Goal: Information Seeking & Learning: Learn about a topic

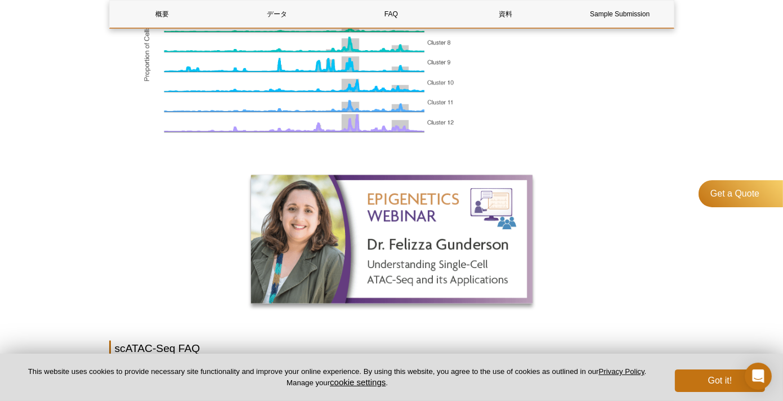
scroll to position [1295, 0]
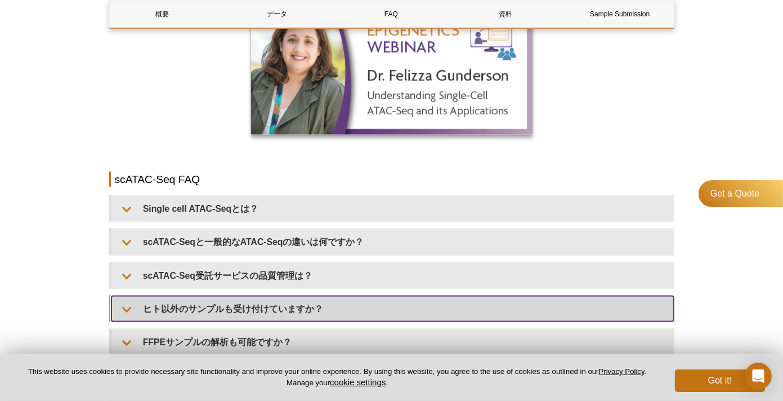
click at [174, 308] on summary "ヒト以外のサンプルも受け付けていますか？" at bounding box center [393, 308] width 563 height 25
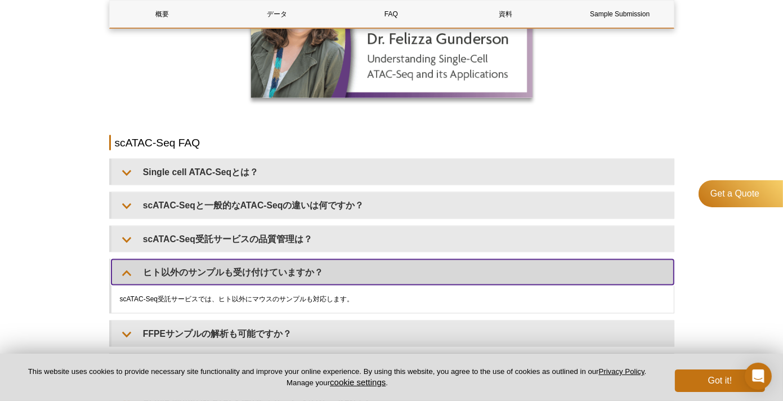
scroll to position [1352, 0]
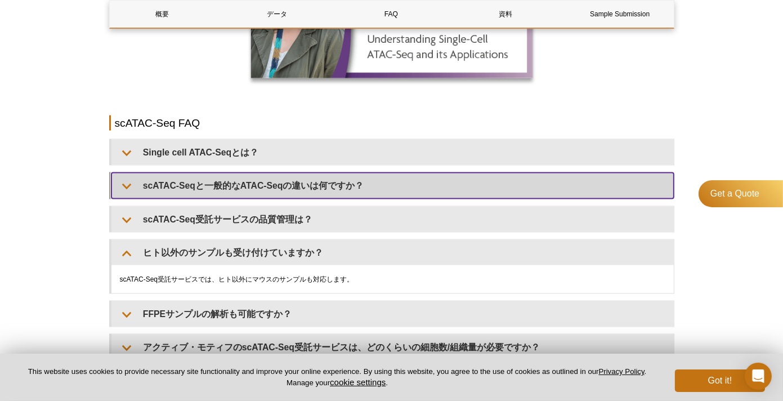
click at [138, 183] on summary "scATAC-Seqと一般的なATAC-Seqの違いは何ですか？" at bounding box center [393, 185] width 563 height 25
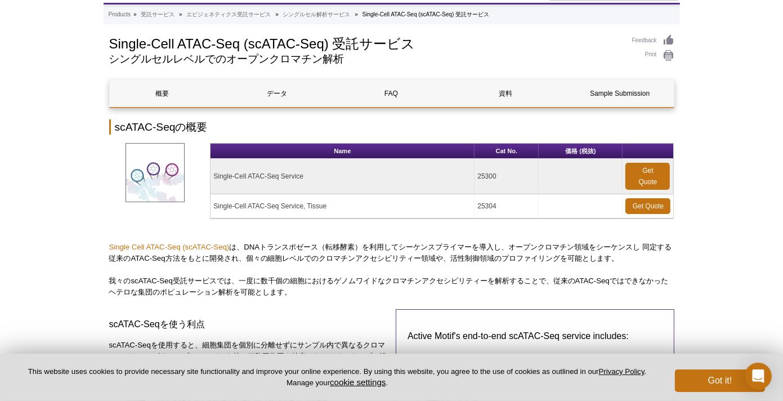
scroll to position [0, 0]
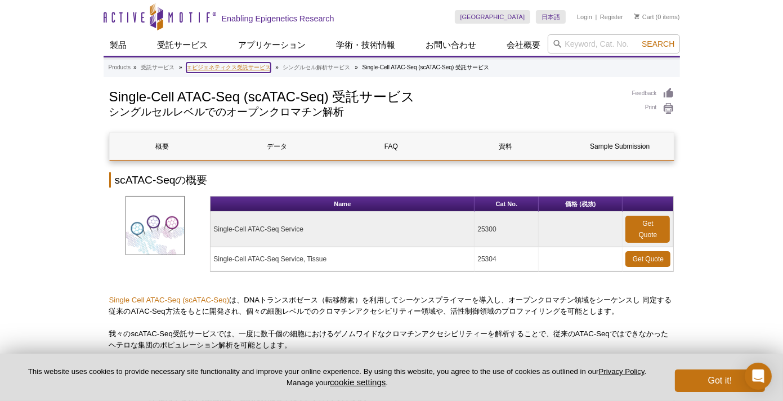
click at [230, 65] on link "エピジェネティクス受託サービス" at bounding box center [228, 68] width 84 height 10
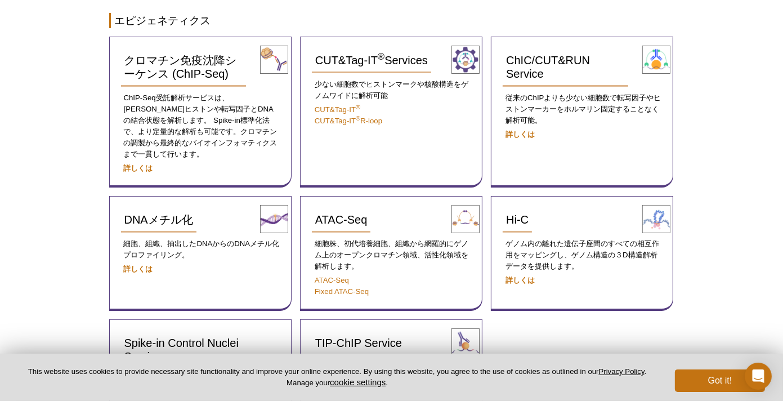
scroll to position [265, 0]
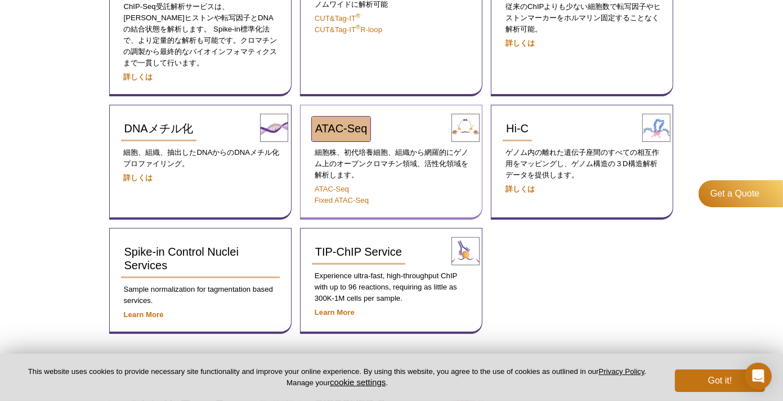
click at [351, 122] on span "ATAC-Seq" at bounding box center [341, 128] width 52 height 12
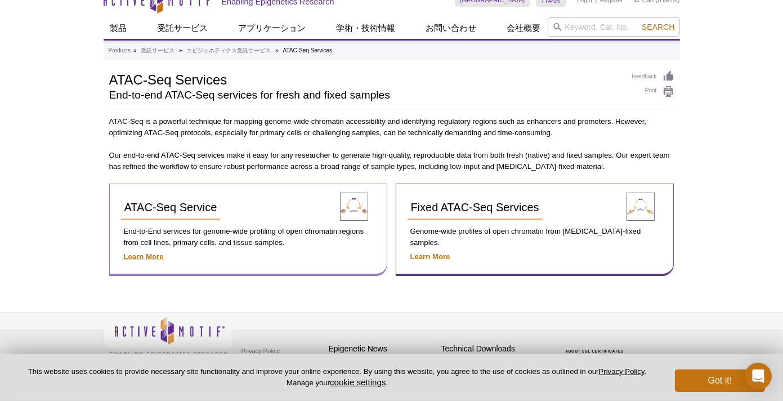
scroll to position [26, 0]
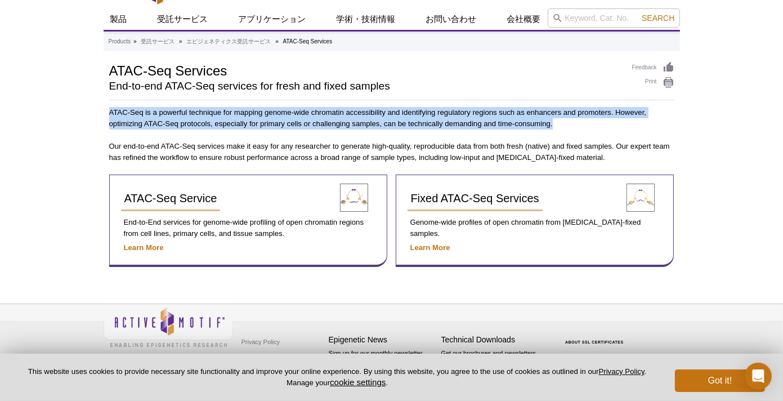
drag, startPoint x: 572, startPoint y: 124, endPoint x: 66, endPoint y: 106, distance: 505.5
click at [66, 106] on div "Active Motif Logo Enabling Epigenetics Research 0 Search Skip to content Active…" at bounding box center [391, 188] width 783 height 428
click at [109, 91] on div at bounding box center [109, 91] width 0 height 0
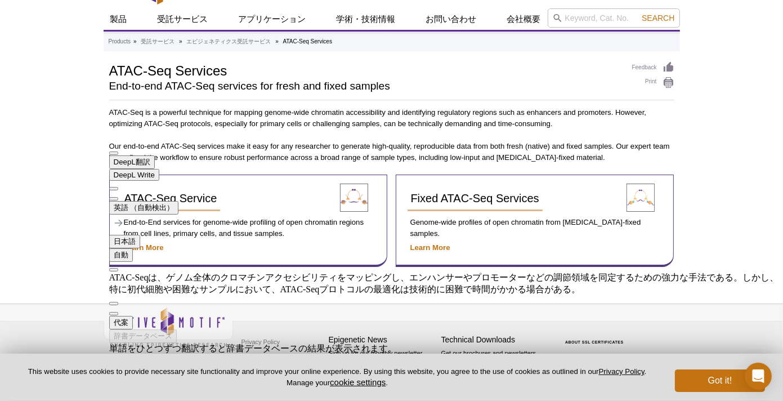
click at [607, 161] on p "Our end-to-end ATAC-Seq services make it easy for any researcher to generate hi…" at bounding box center [391, 152] width 565 height 23
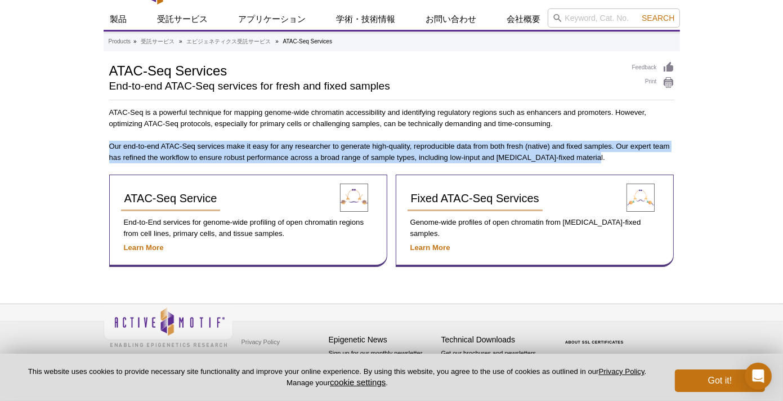
drag, startPoint x: 599, startPoint y: 153, endPoint x: 100, endPoint y: 140, distance: 499.1
click at [100, 140] on div "Active Motif Logo Enabling Epigenetics Research 0 Search Skip to content Active…" at bounding box center [391, 188] width 783 height 428
drag, startPoint x: 100, startPoint y: 140, endPoint x: 135, endPoint y: 136, distance: 35.8
click at [109, 124] on div at bounding box center [109, 124] width 0 height 0
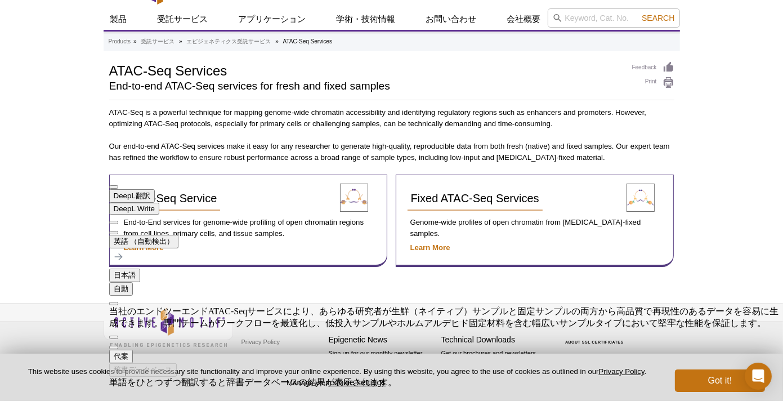
click at [716, 268] on div "Active Motif Logo Enabling Epigenetics Research 0 Search Skip to content Active…" at bounding box center [391, 188] width 783 height 428
